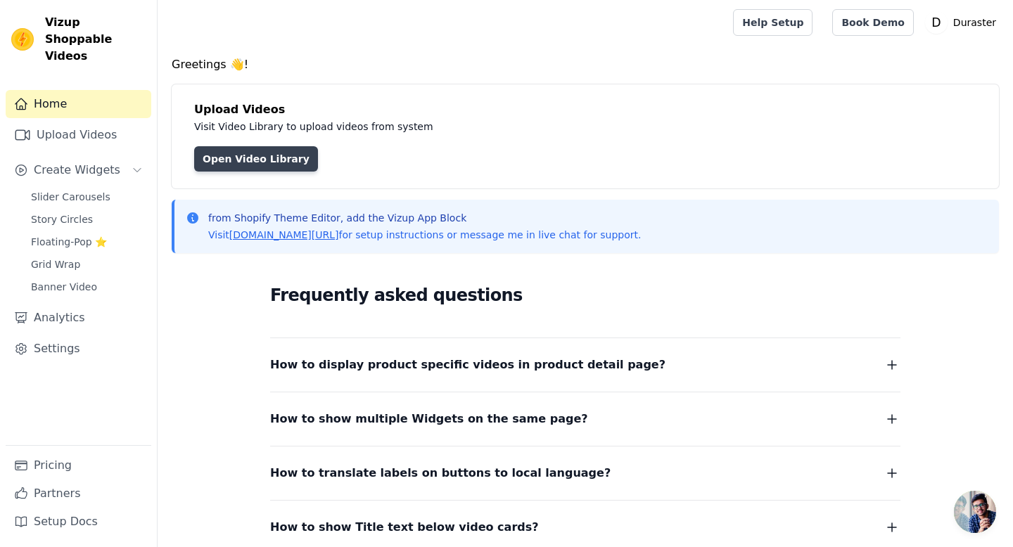
click at [246, 155] on link "Open Video Library" at bounding box center [256, 158] width 124 height 25
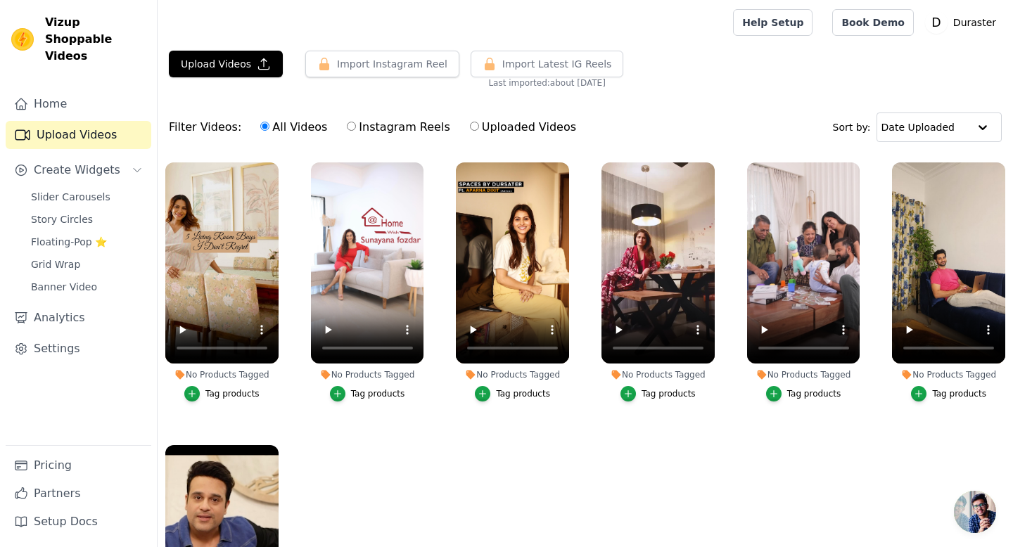
click at [347, 126] on input "Instagram Reels" at bounding box center [351, 126] width 9 height 9
radio input "true"
click at [470, 129] on input "Uploaded Videos" at bounding box center [474, 126] width 9 height 9
radio input "true"
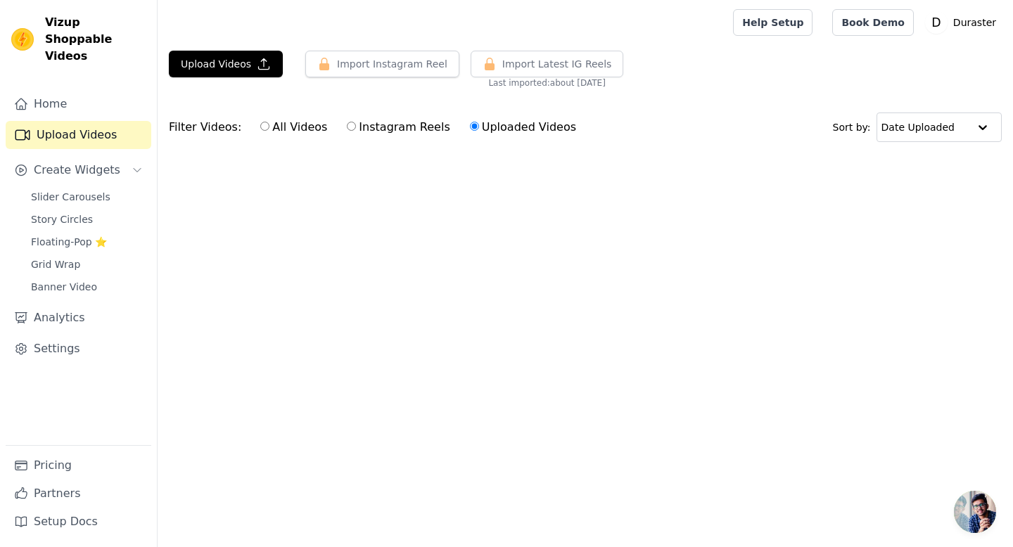
click at [347, 127] on input "Instagram Reels" at bounding box center [351, 126] width 9 height 9
radio input "true"
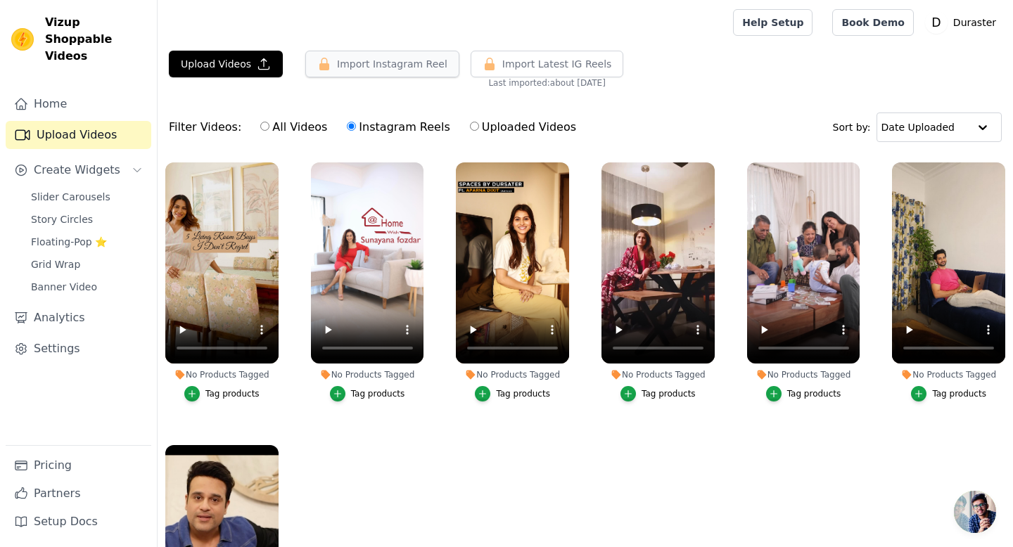
click at [393, 65] on button "Import Instagram Reel" at bounding box center [382, 64] width 154 height 27
click at [963, 23] on p "Duraster" at bounding box center [975, 22] width 54 height 25
click at [927, 61] on link "Settings" at bounding box center [934, 58] width 135 height 25
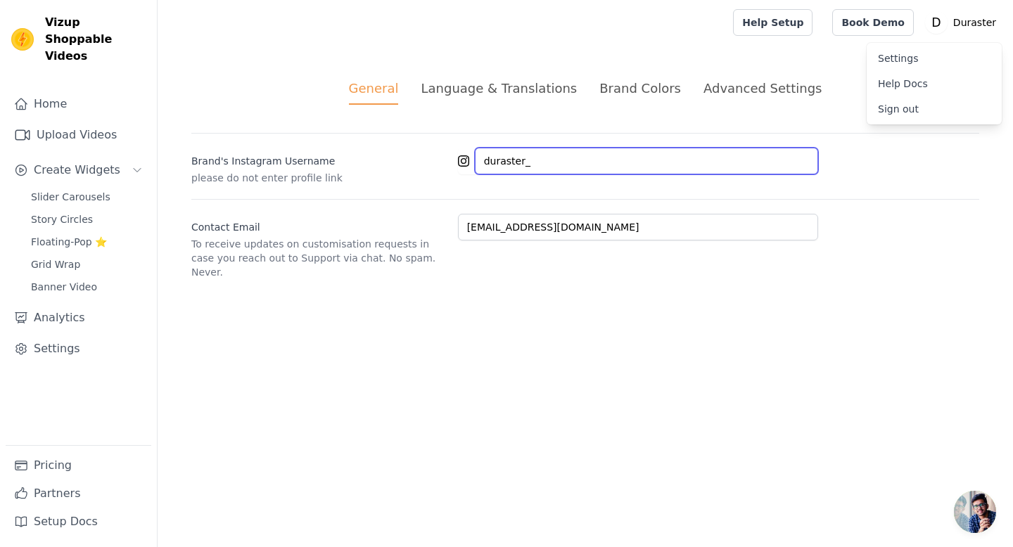
click at [573, 162] on input "duraster_" at bounding box center [646, 161] width 343 height 27
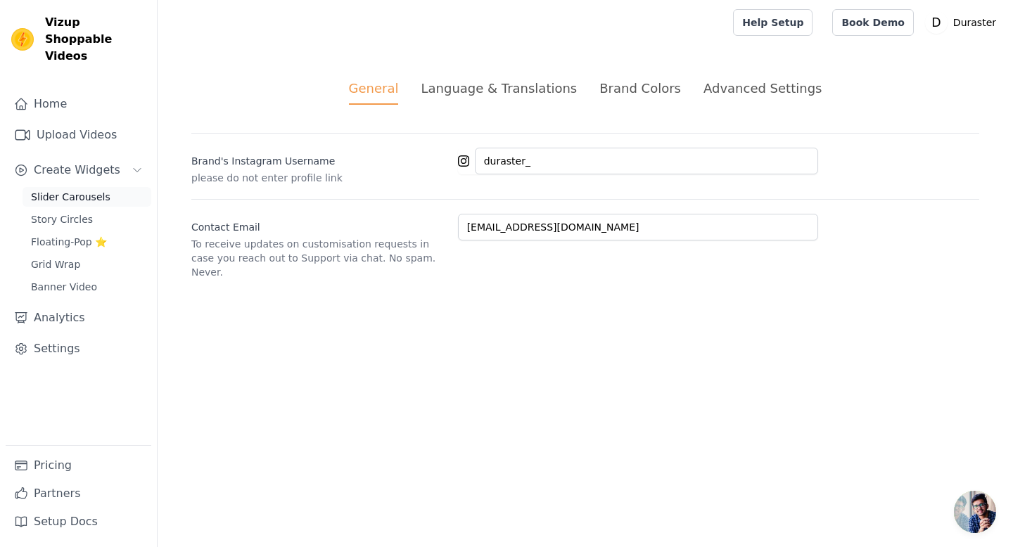
click at [91, 190] on span "Slider Carousels" at bounding box center [71, 197] width 80 height 14
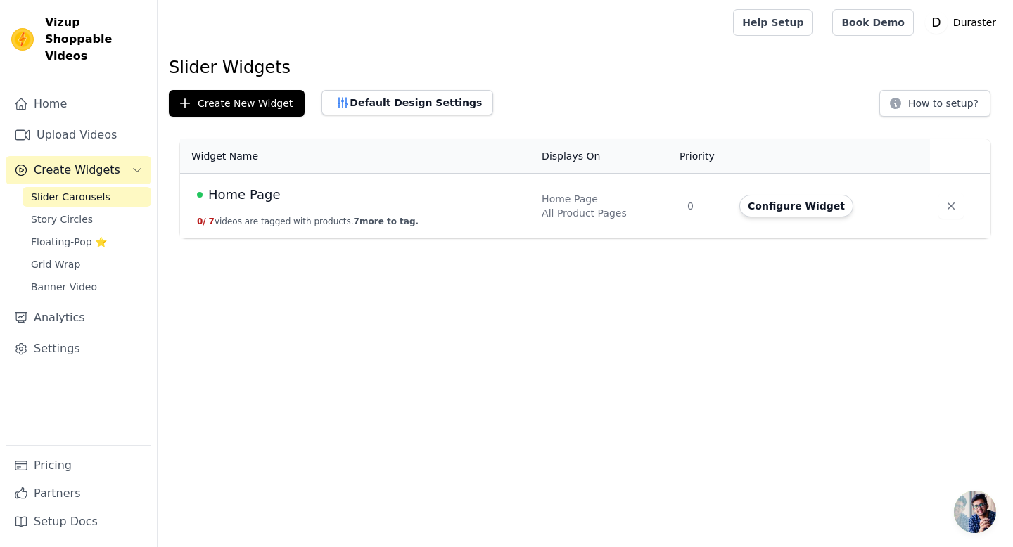
click at [452, 210] on td "Home Page 0 / 7 videos are tagged with products. 7 more to tag." at bounding box center [356, 206] width 353 height 65
click at [248, 191] on span "Home Page" at bounding box center [244, 195] width 72 height 20
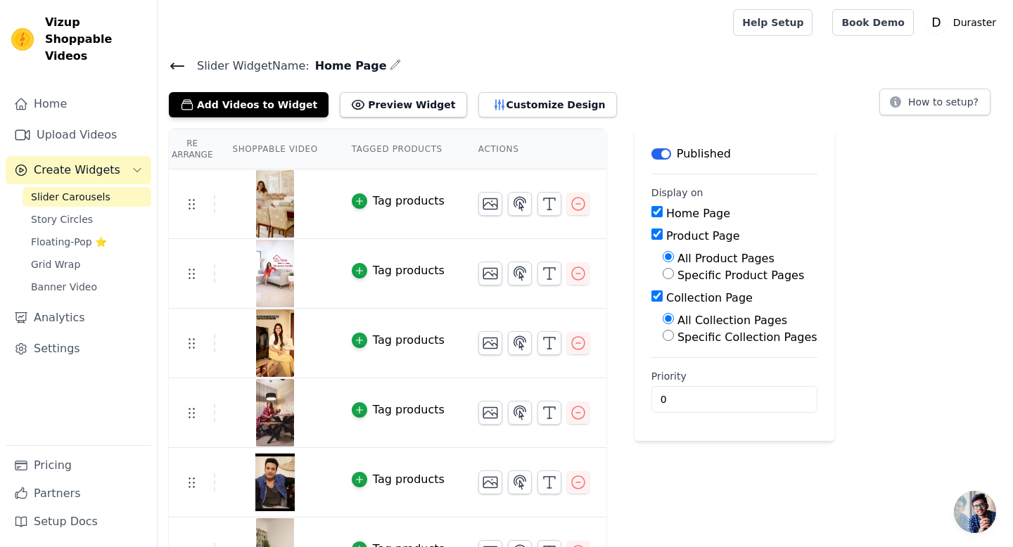
click at [270, 212] on img at bounding box center [274, 204] width 39 height 68
click at [113, 121] on link "Upload Videos" at bounding box center [79, 135] width 146 height 28
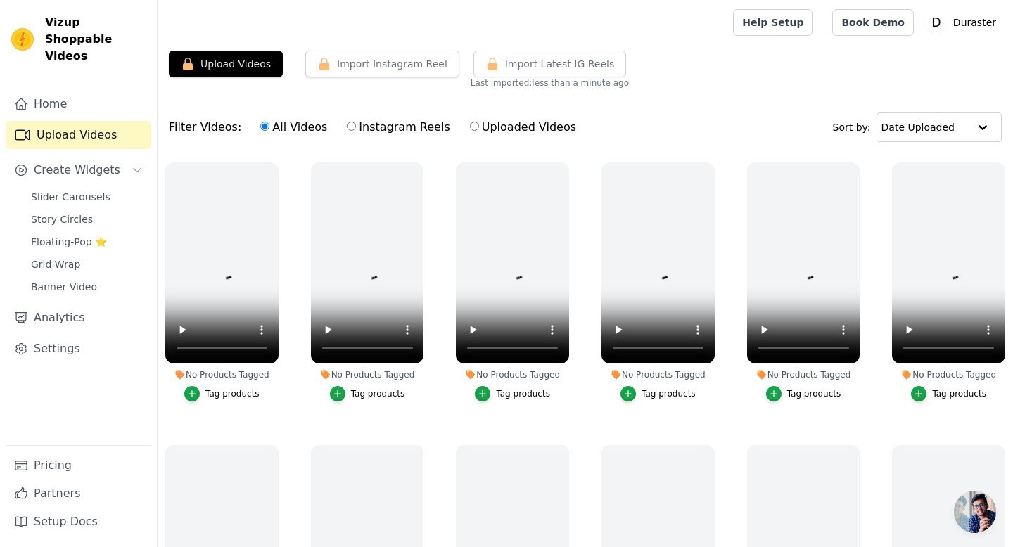
click at [357, 134] on label "Instagram Reels" at bounding box center [398, 127] width 104 height 18
click at [356, 131] on input "Instagram Reels" at bounding box center [351, 126] width 9 height 9
radio input "true"
click at [260, 127] on input "All Videos" at bounding box center [264, 126] width 9 height 9
radio input "true"
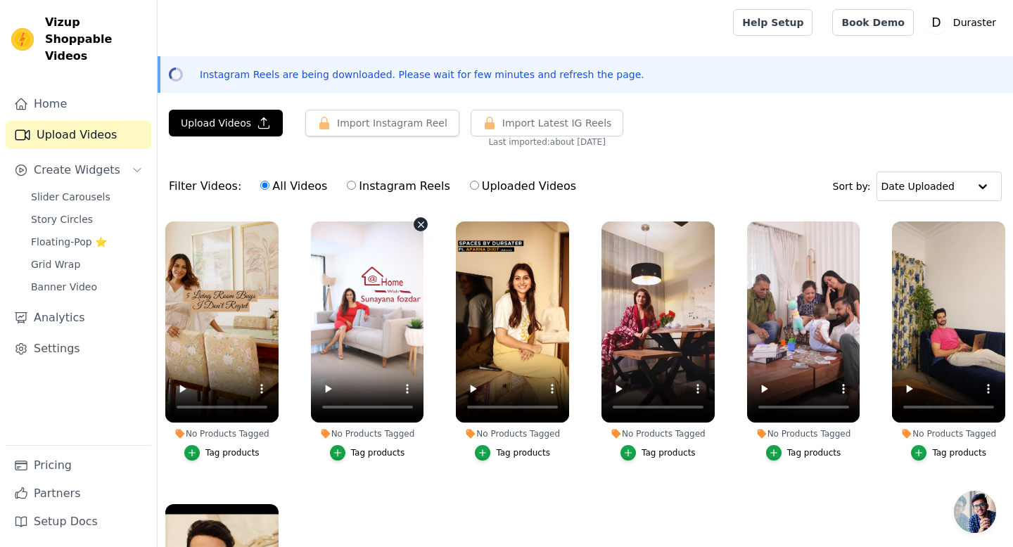
scroll to position [63, 0]
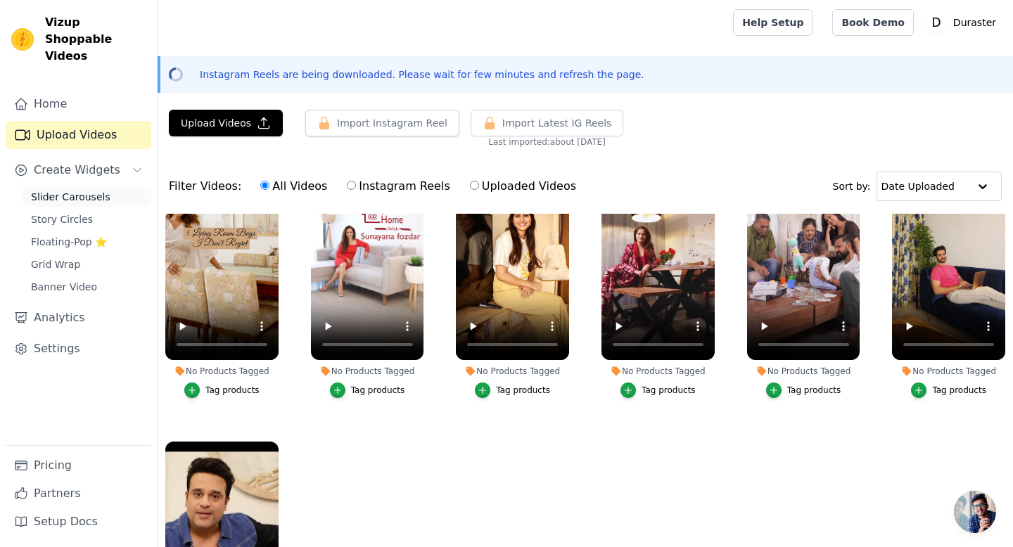
click at [84, 190] on span "Slider Carousels" at bounding box center [71, 197] width 80 height 14
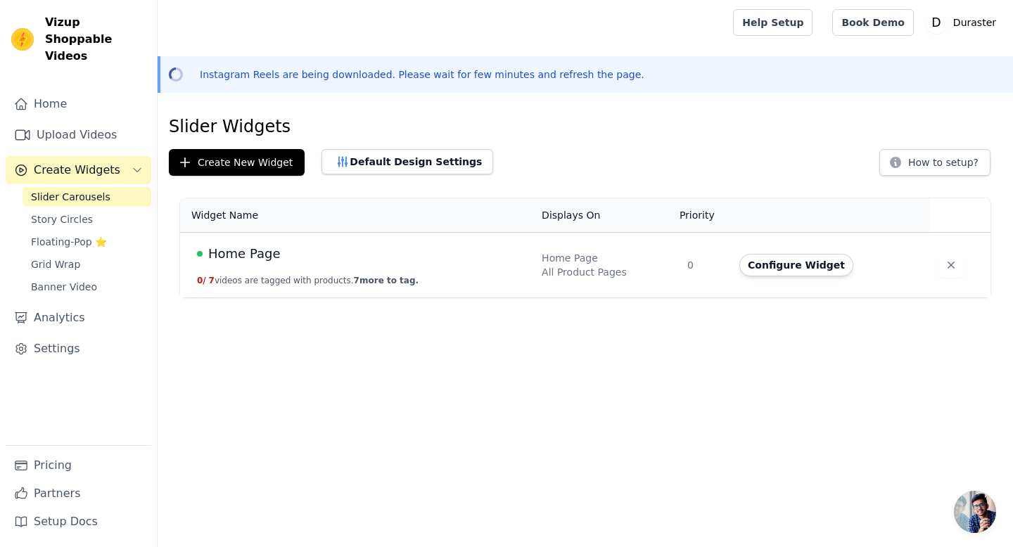
click at [355, 266] on td "Home Page 0 / 7 videos are tagged with products. 7 more to tag." at bounding box center [356, 265] width 353 height 65
click at [800, 284] on td "Configure Widget" at bounding box center [830, 265] width 199 height 65
click at [800, 272] on button "Configure Widget" at bounding box center [796, 265] width 114 height 23
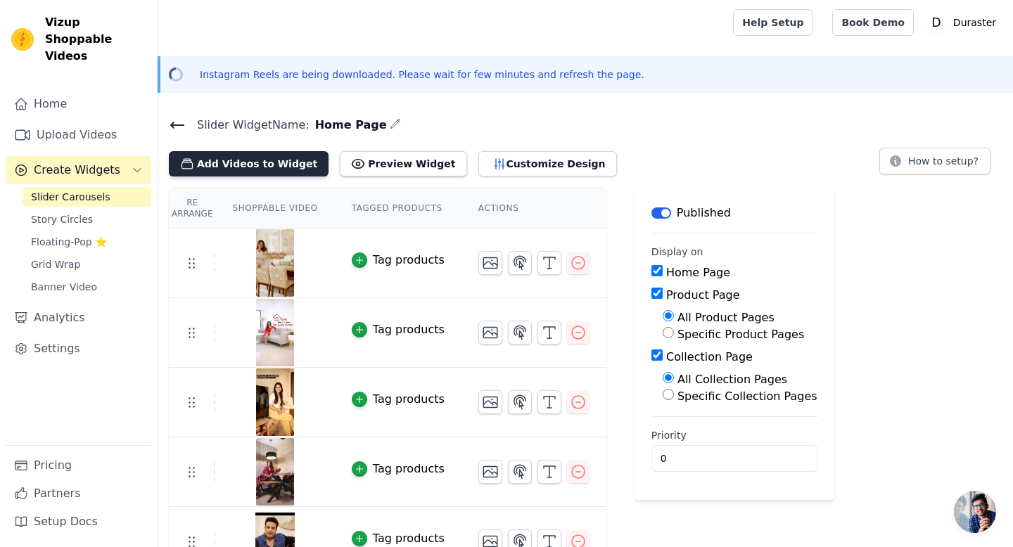
click at [251, 165] on button "Add Videos to Widget" at bounding box center [249, 163] width 160 height 25
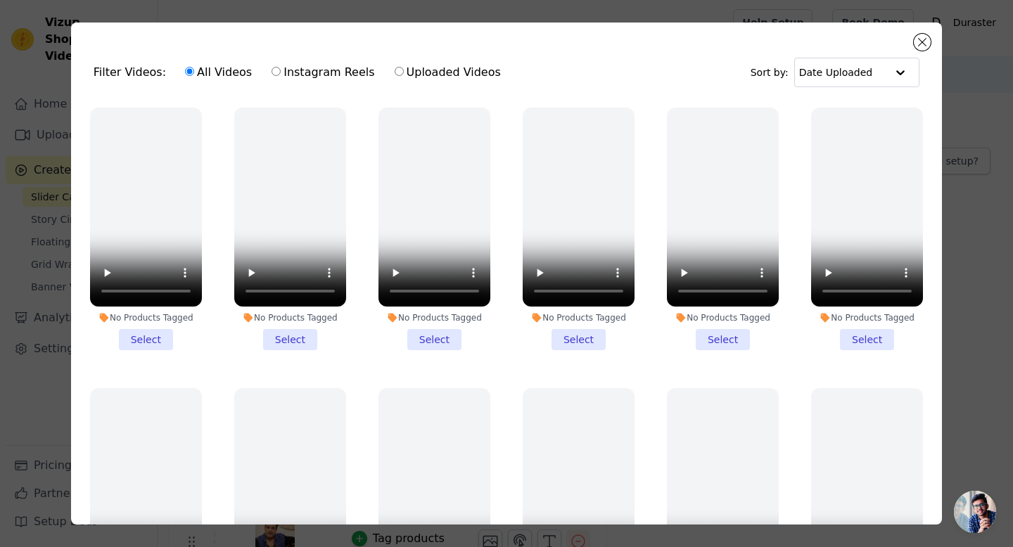
click at [145, 342] on li "No Products Tagged Select" at bounding box center [146, 229] width 112 height 243
click at [0, 0] on input "No Products Tagged Select" at bounding box center [0, 0] width 0 height 0
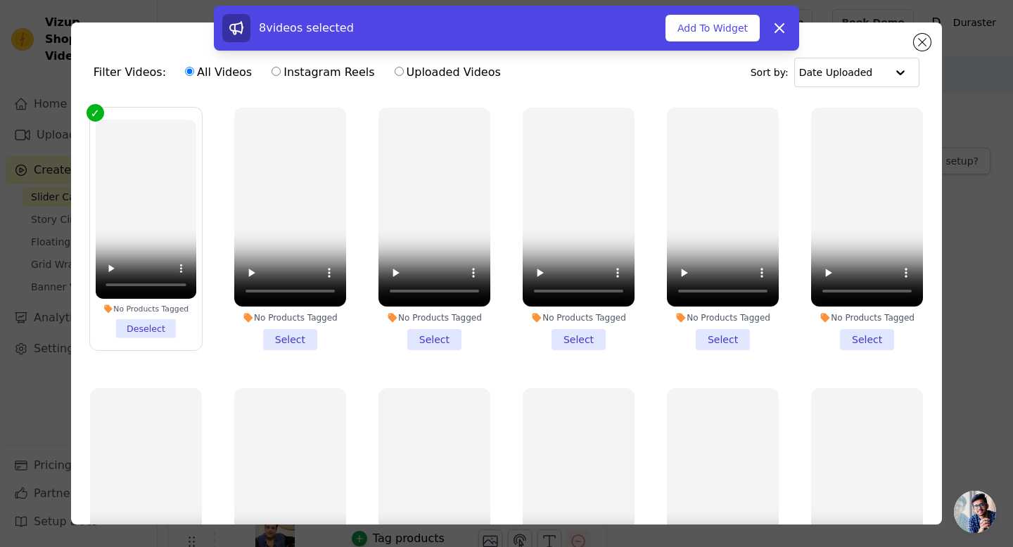
click at [316, 342] on li "No Products Tagged Select" at bounding box center [290, 229] width 112 height 243
click at [0, 0] on input "No Products Tagged Select" at bounding box center [0, 0] width 0 height 0
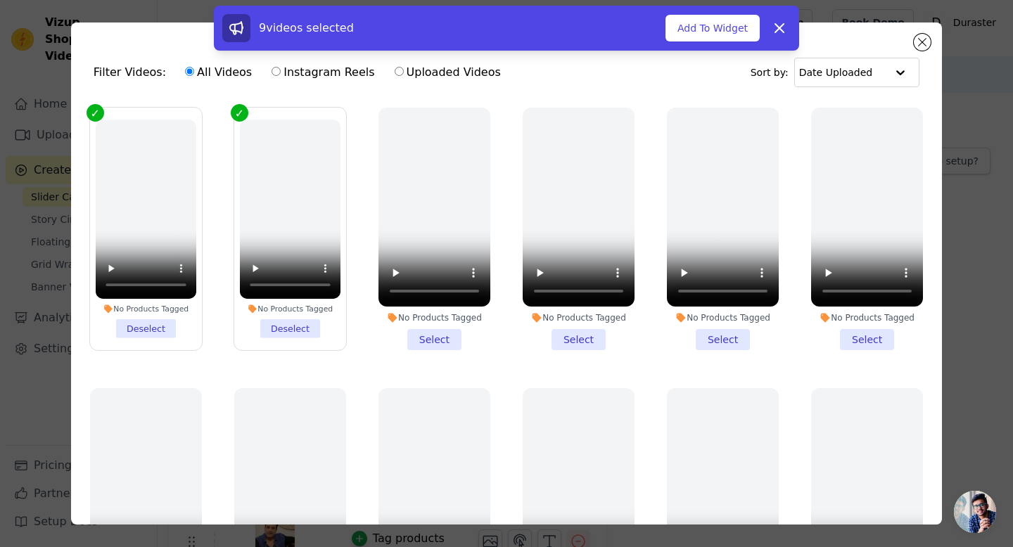
click at [420, 349] on li "No Products Tagged Select" at bounding box center [435, 229] width 112 height 243
click at [0, 0] on input "No Products Tagged Select" at bounding box center [0, 0] width 0 height 0
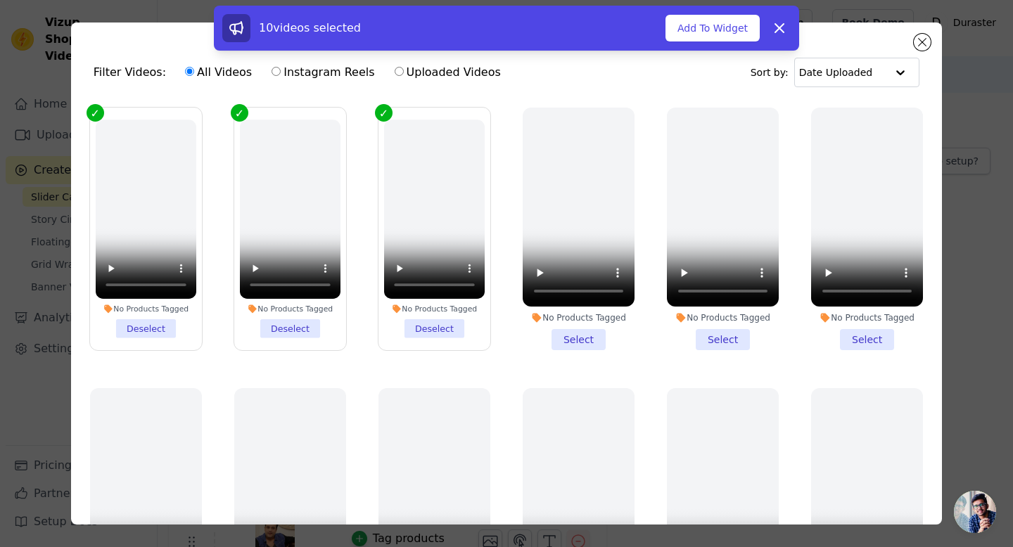
click at [420, 349] on label "No Products Tagged Deselect" at bounding box center [434, 229] width 113 height 244
click at [0, 0] on input "No Products Tagged Deselect" at bounding box center [0, 0] width 0 height 0
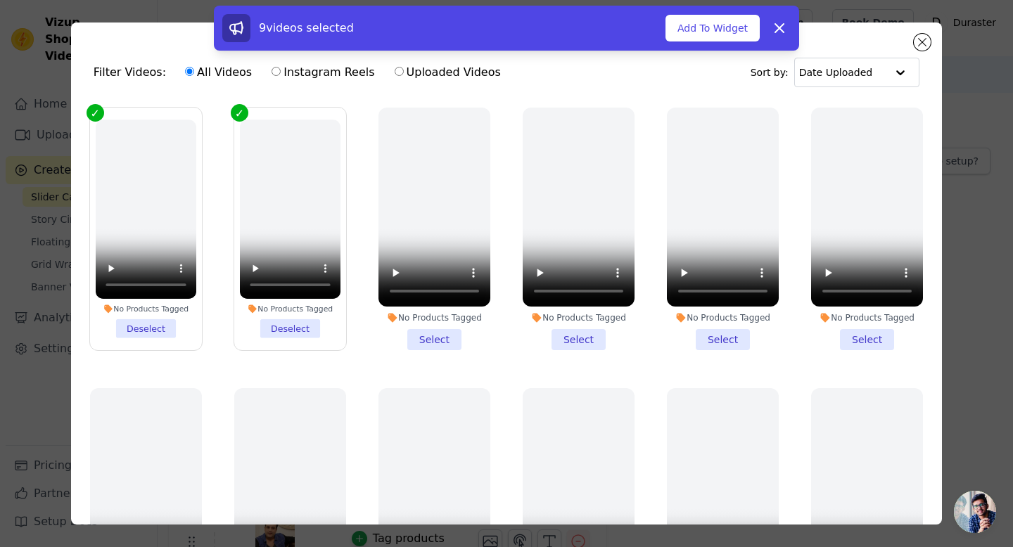
click at [311, 314] on li "No Products Tagged Deselect" at bounding box center [290, 229] width 101 height 218
click at [0, 0] on input "No Products Tagged Deselect" at bounding box center [0, 0] width 0 height 0
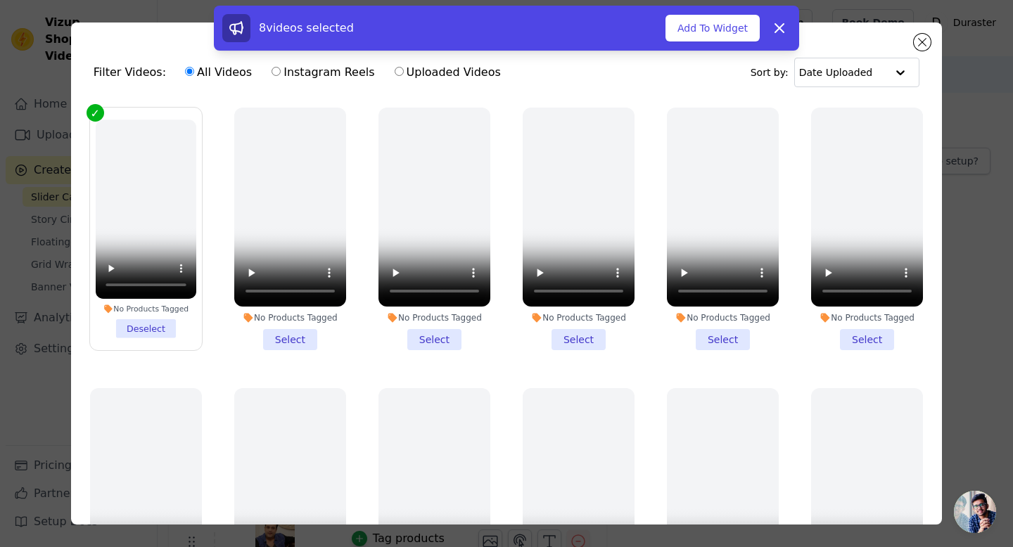
click at [165, 324] on li "No Products Tagged Deselect" at bounding box center [146, 229] width 101 height 218
click at [0, 0] on input "No Products Tagged Deselect" at bounding box center [0, 0] width 0 height 0
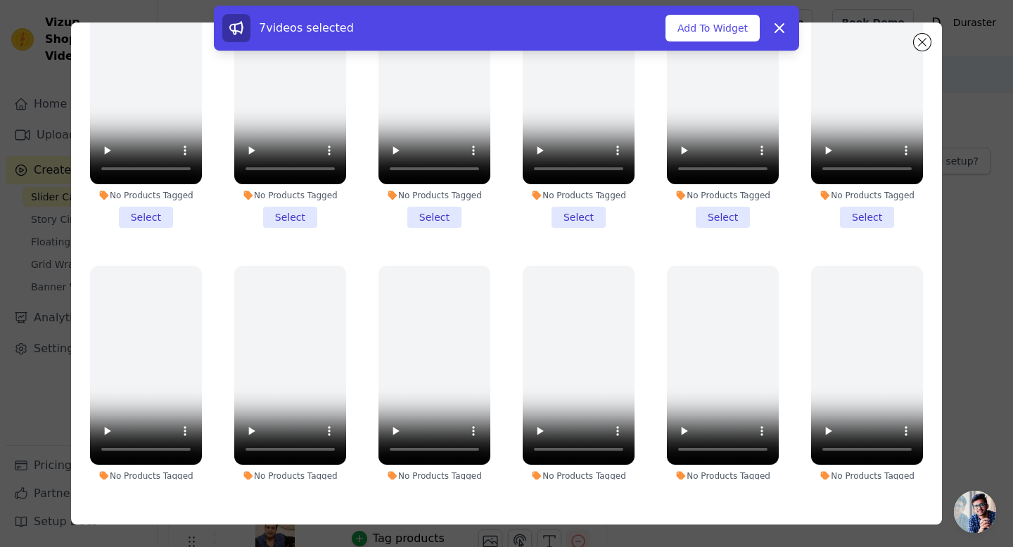
click at [923, 42] on div "7 videos selected Add To Widget Dismiss" at bounding box center [506, 31] width 1013 height 51
click at [694, 25] on button "Add To Widget" at bounding box center [713, 28] width 94 height 27
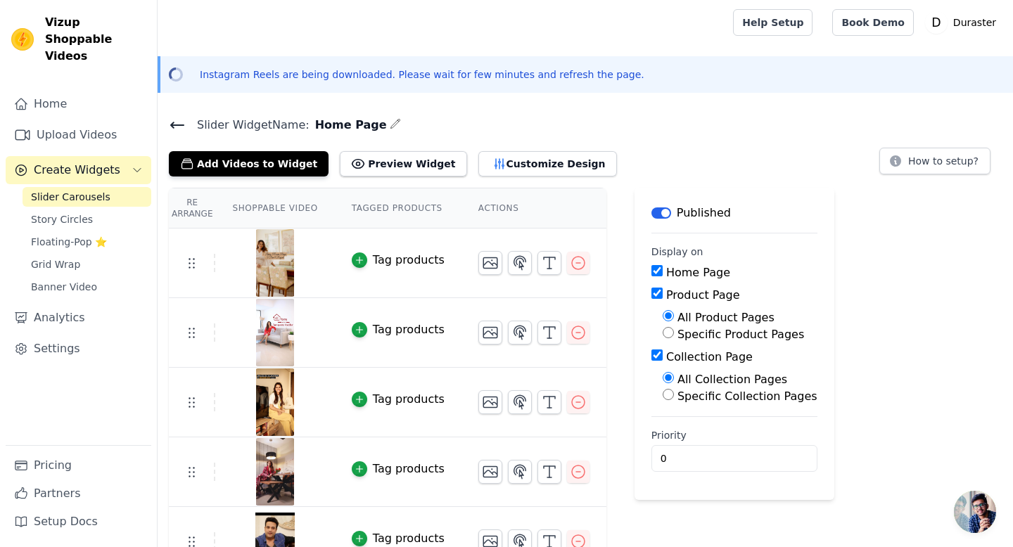
click at [183, 123] on icon at bounding box center [177, 125] width 17 height 17
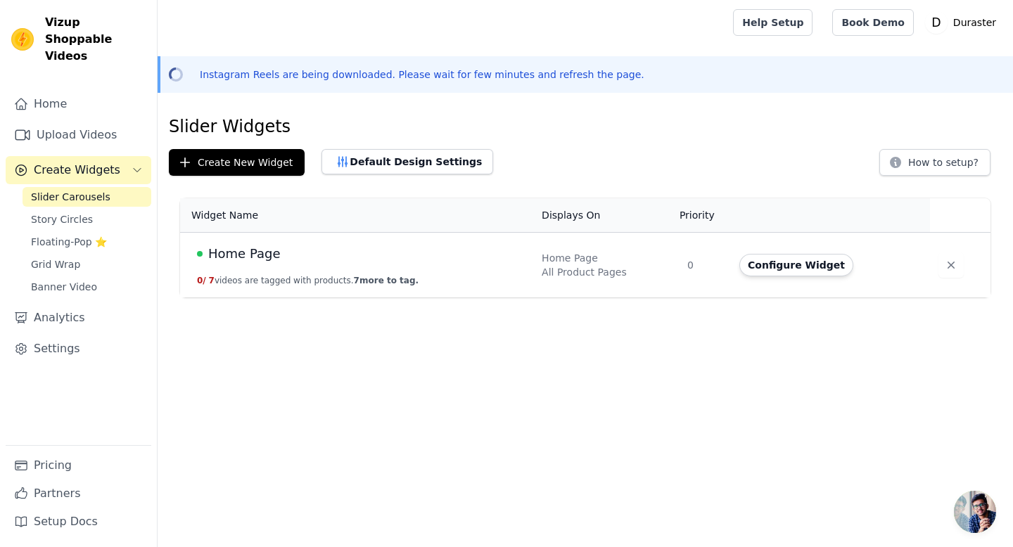
click at [222, 254] on span "Home Page" at bounding box center [244, 254] width 72 height 20
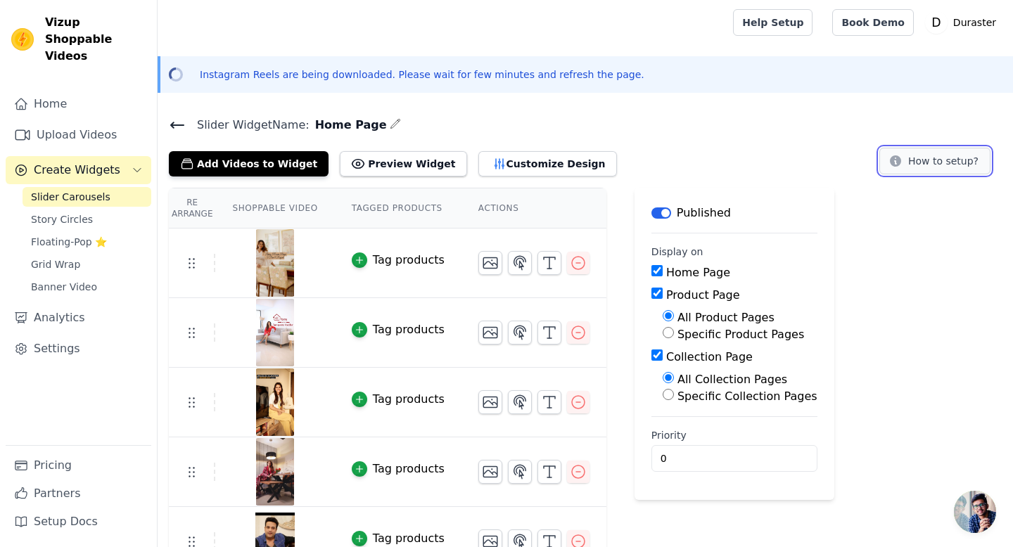
click at [914, 172] on button "How to setup?" at bounding box center [934, 161] width 111 height 27
click at [355, 171] on button "Preview Widget" at bounding box center [403, 163] width 127 height 25
click at [563, 152] on button "Customize Design" at bounding box center [547, 163] width 139 height 25
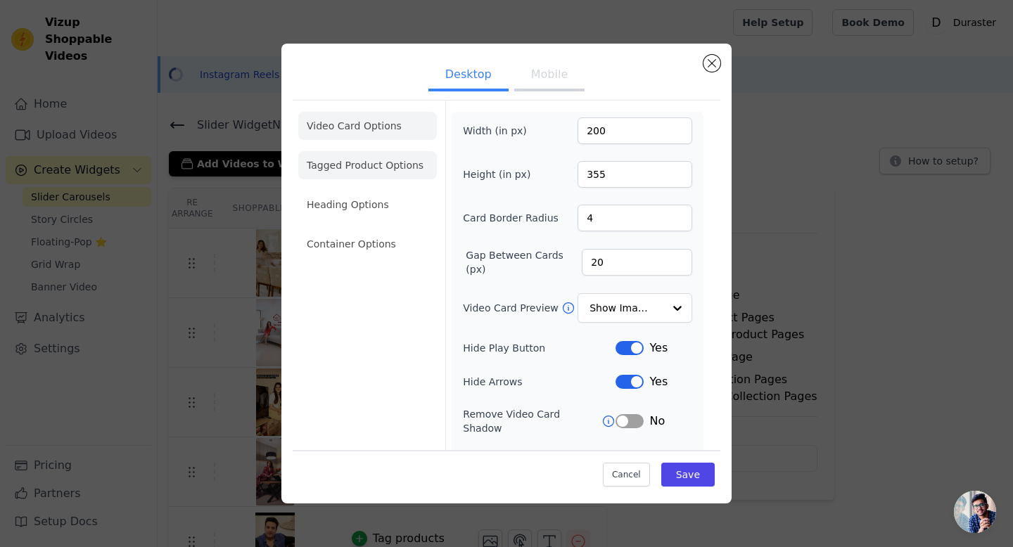
click at [367, 230] on li "Tagged Product Options" at bounding box center [367, 244] width 139 height 28
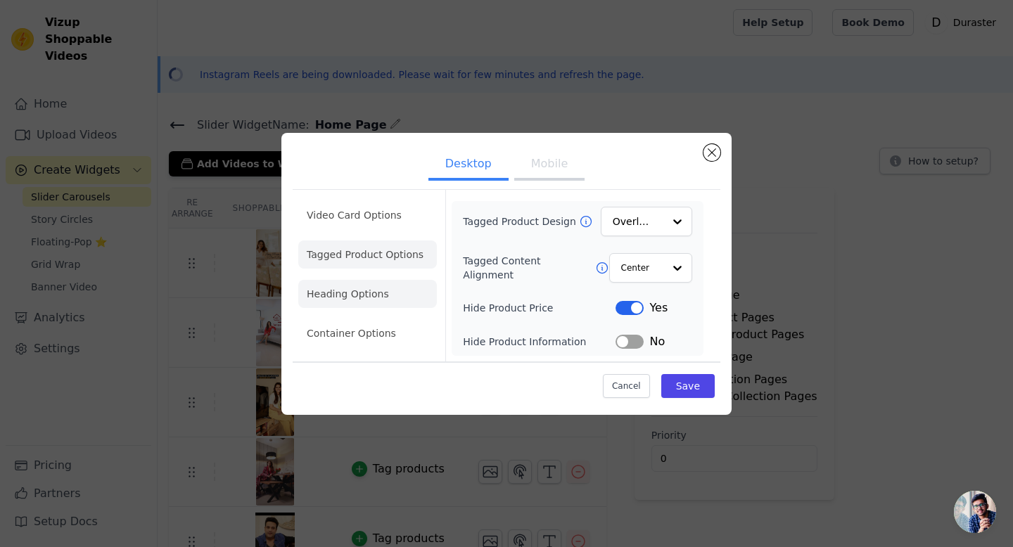
click at [370, 291] on li "Heading Options" at bounding box center [367, 294] width 139 height 28
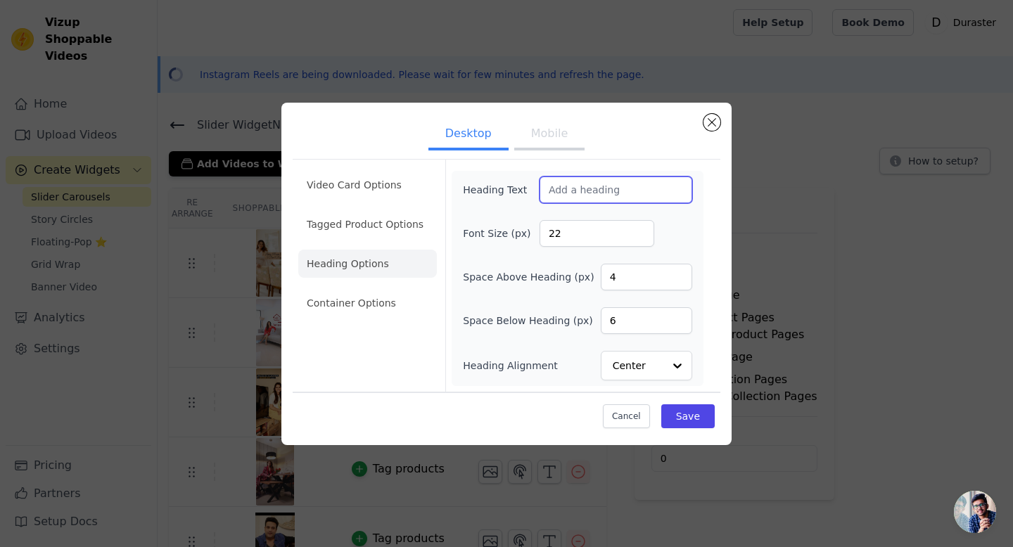
click at [598, 190] on input "Heading Text" at bounding box center [616, 190] width 153 height 27
paste input "duraster_"
type input "duraster_"
click at [384, 305] on li "Container Options" at bounding box center [367, 303] width 139 height 28
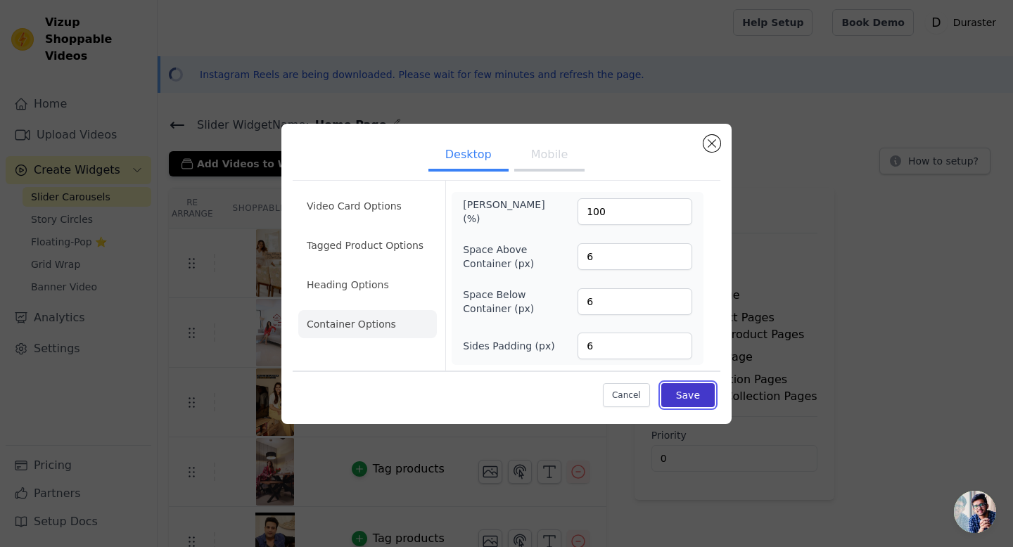
click at [675, 395] on button "Save" at bounding box center [687, 395] width 53 height 24
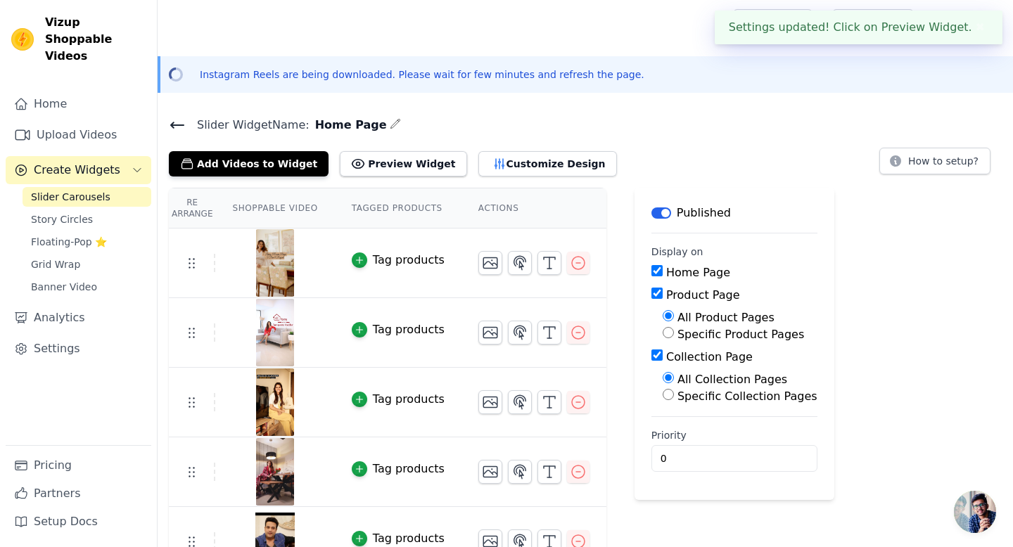
click at [967, 18] on div "Settings updated! Click on Preview Widget. ✖" at bounding box center [859, 28] width 288 height 34
click at [980, 27] on button "✖" at bounding box center [980, 27] width 16 height 17
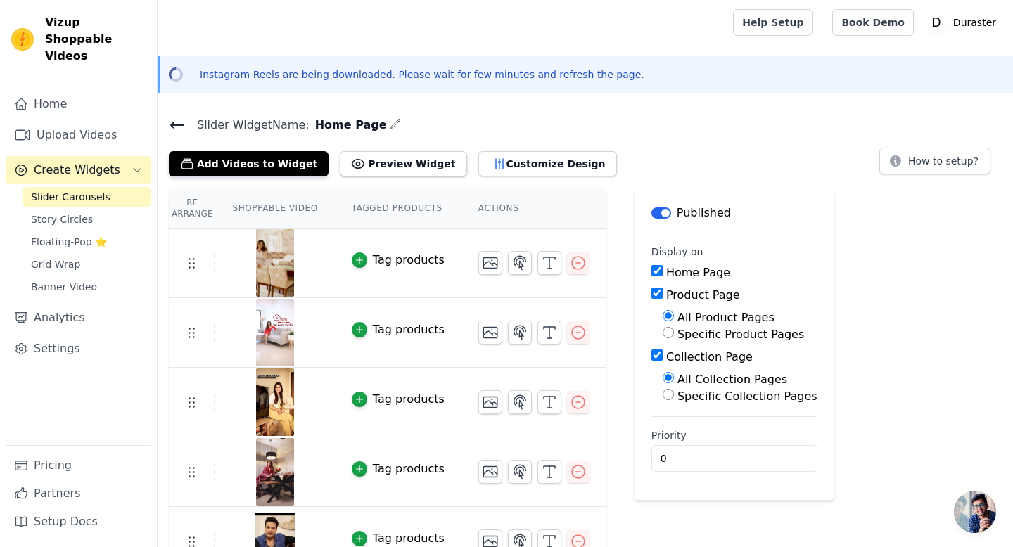
click at [177, 125] on icon at bounding box center [177, 125] width 13 height 6
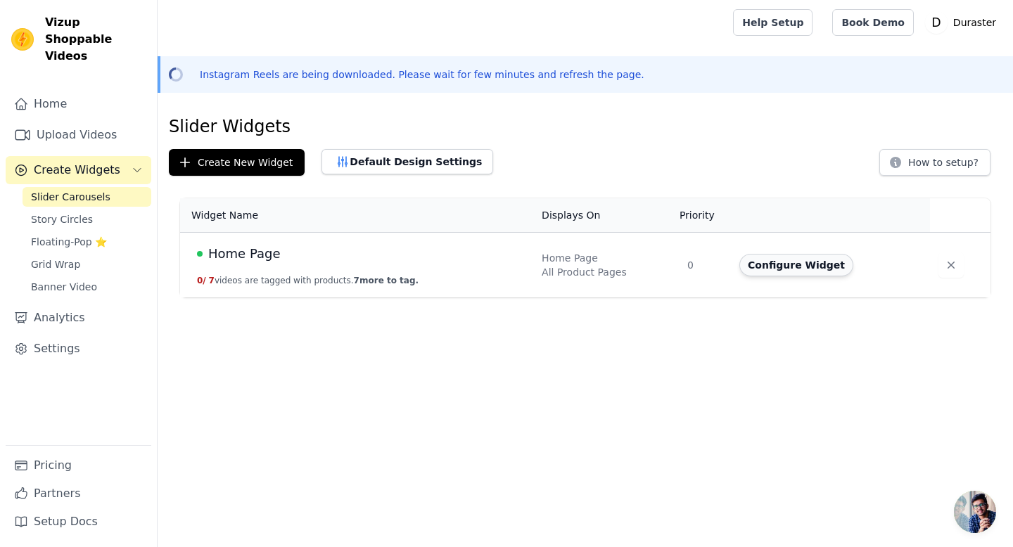
click at [806, 267] on button "Configure Widget" at bounding box center [796, 265] width 114 height 23
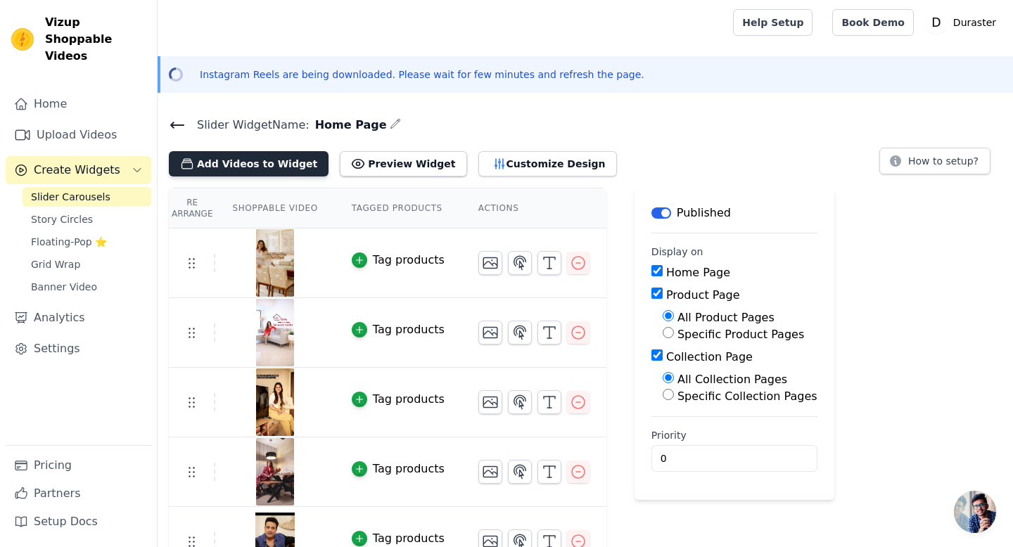
click at [241, 169] on button "Add Videos to Widget" at bounding box center [249, 163] width 160 height 25
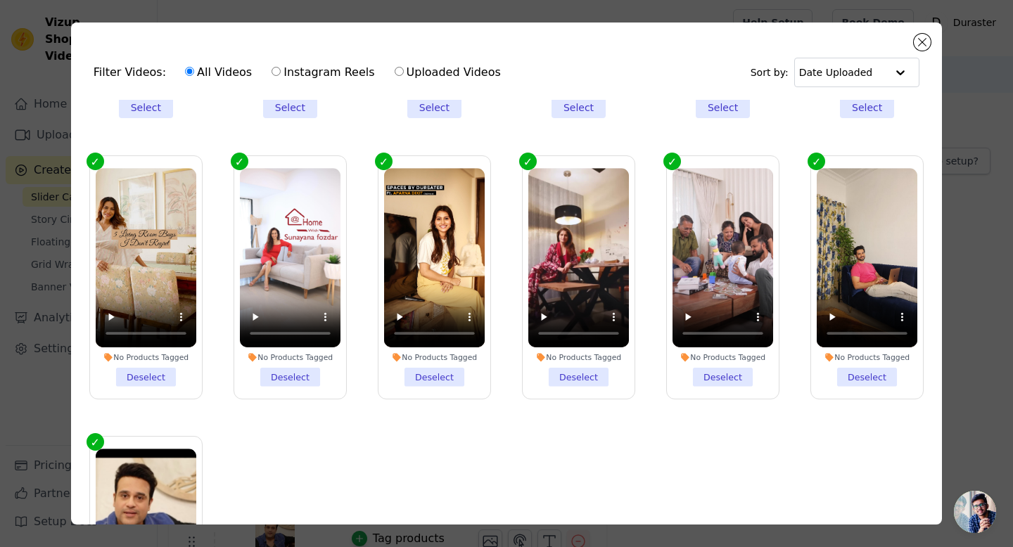
scroll to position [832, 0]
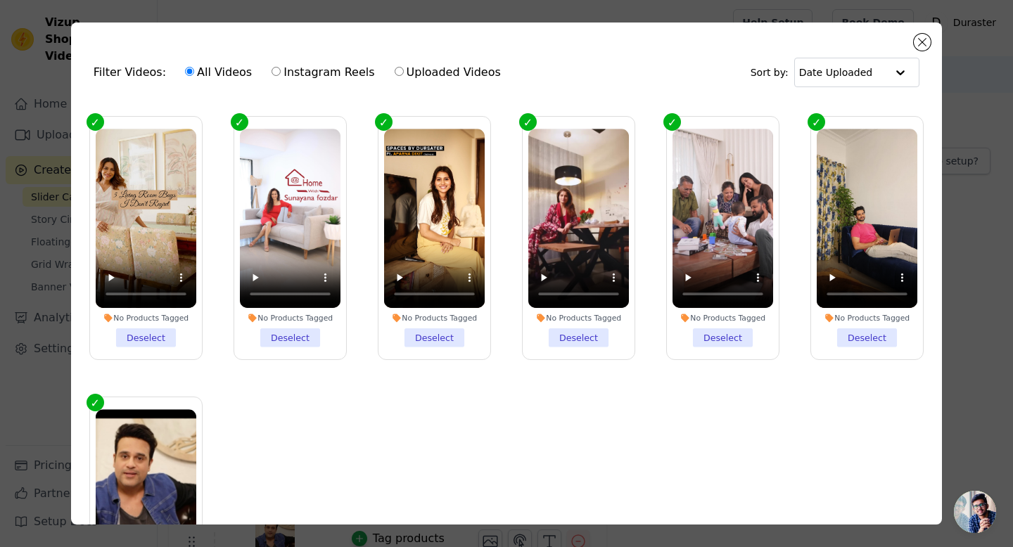
click at [439, 341] on li "No Products Tagged Deselect" at bounding box center [434, 238] width 101 height 218
click at [0, 0] on input "No Products Tagged Deselect" at bounding box center [0, 0] width 0 height 0
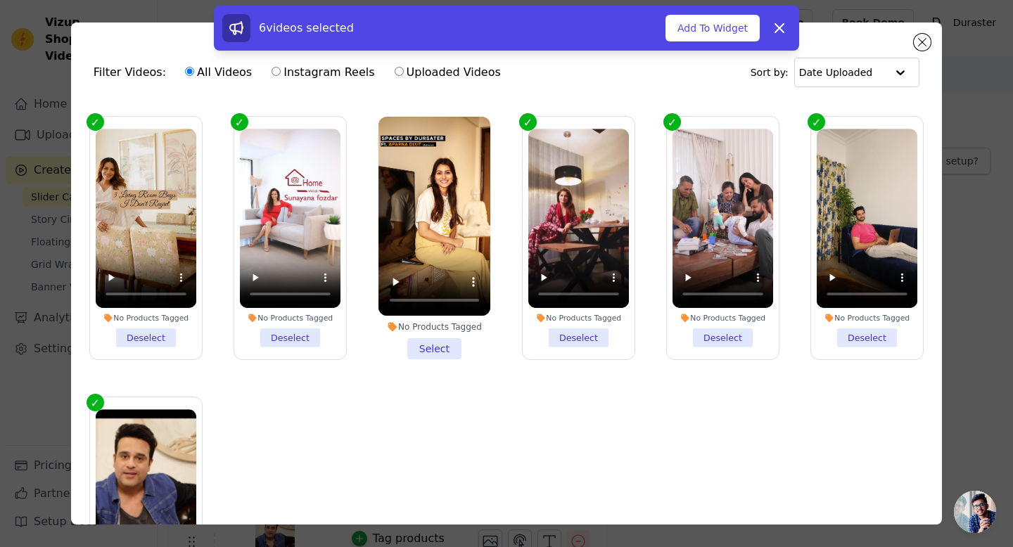
click at [439, 341] on li "No Products Tagged Select" at bounding box center [435, 238] width 112 height 243
click at [0, 0] on input "No Products Tagged Select" at bounding box center [0, 0] width 0 height 0
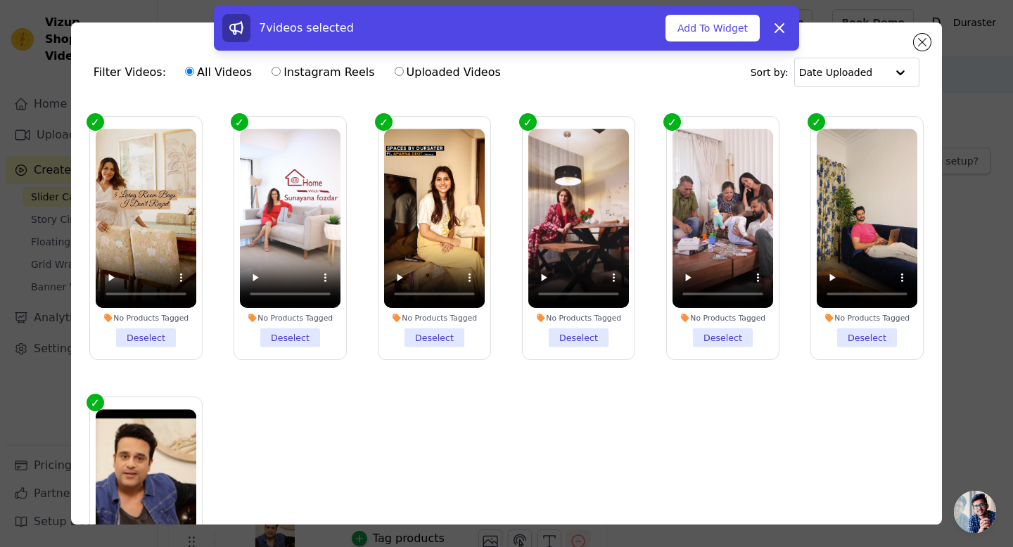
scroll to position [901, 0]
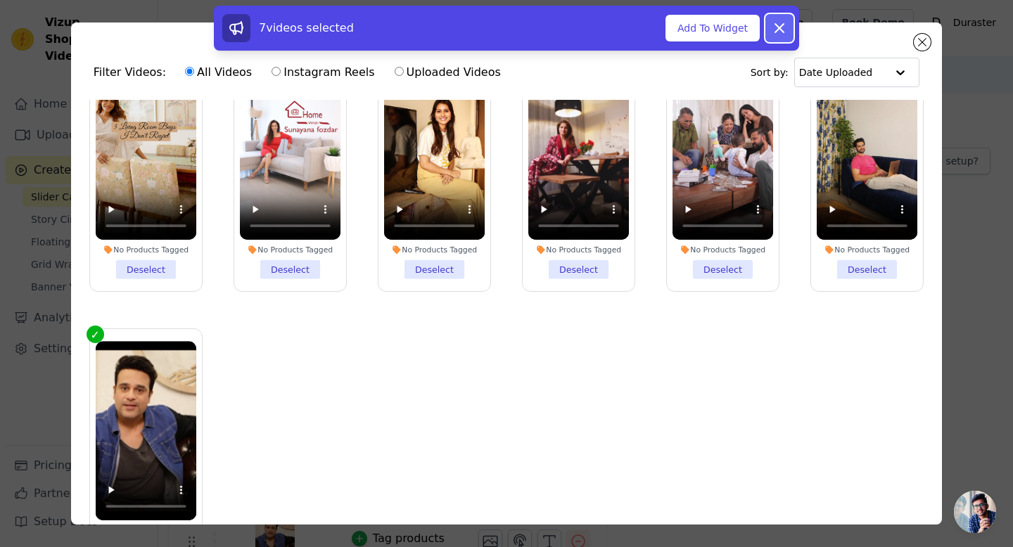
click at [778, 31] on icon at bounding box center [779, 28] width 17 height 17
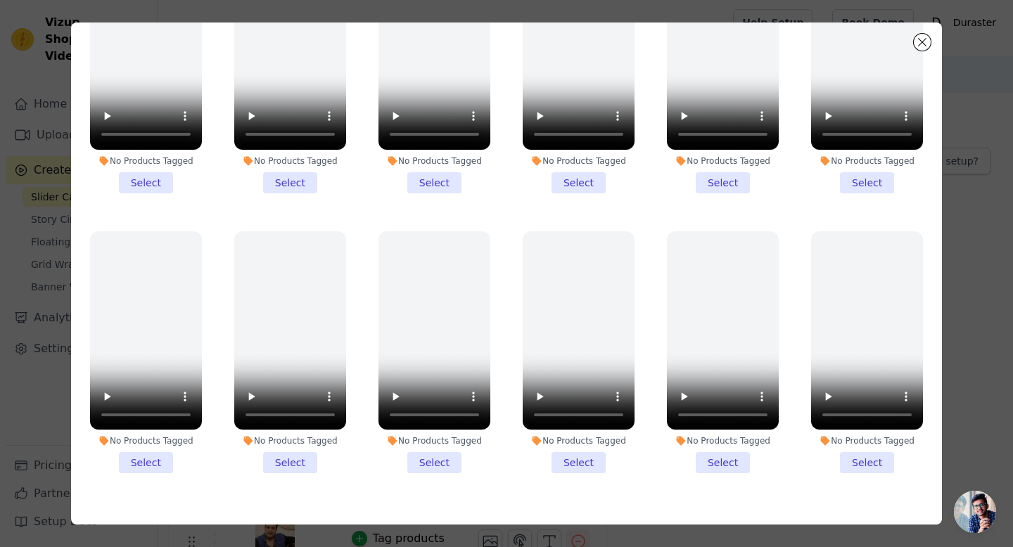
scroll to position [0, 0]
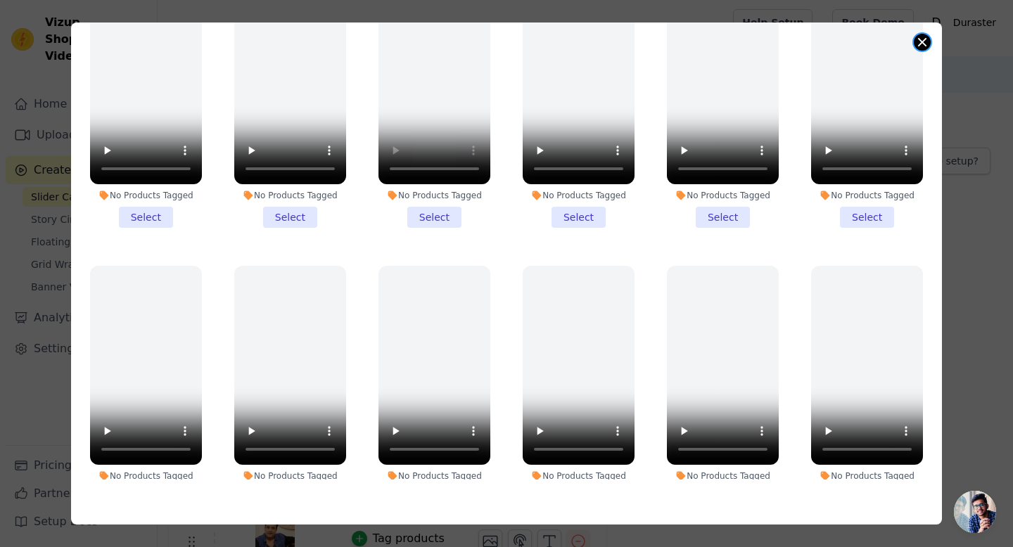
click at [923, 44] on button "Close modal" at bounding box center [922, 42] width 17 height 17
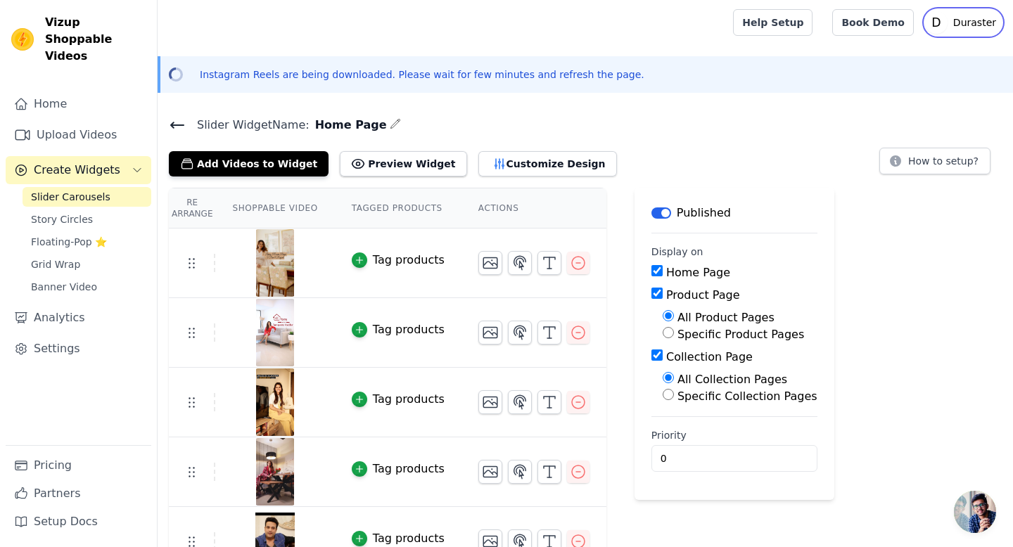
click at [983, 24] on p "Duraster" at bounding box center [975, 22] width 54 height 25
